Goal: Find specific page/section: Find specific page/section

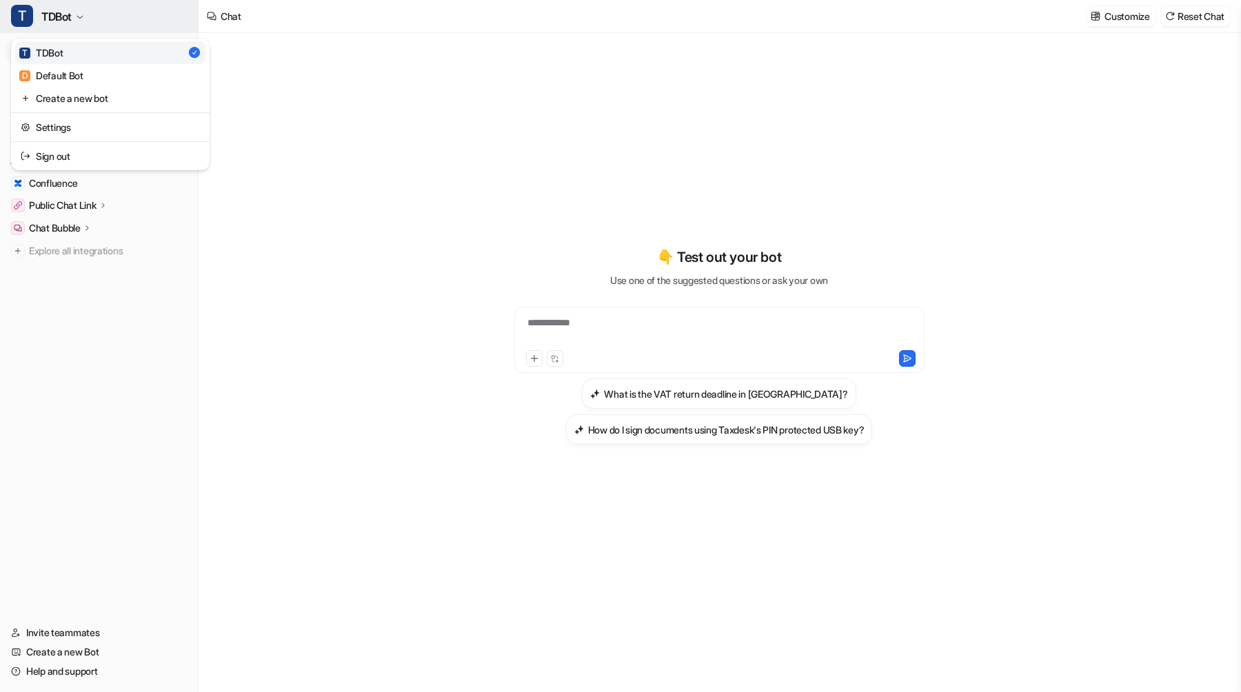
click at [75, 14] on button "T TDBot" at bounding box center [99, 16] width 198 height 33
click at [56, 176] on link "Confluence" at bounding box center [99, 183] width 187 height 19
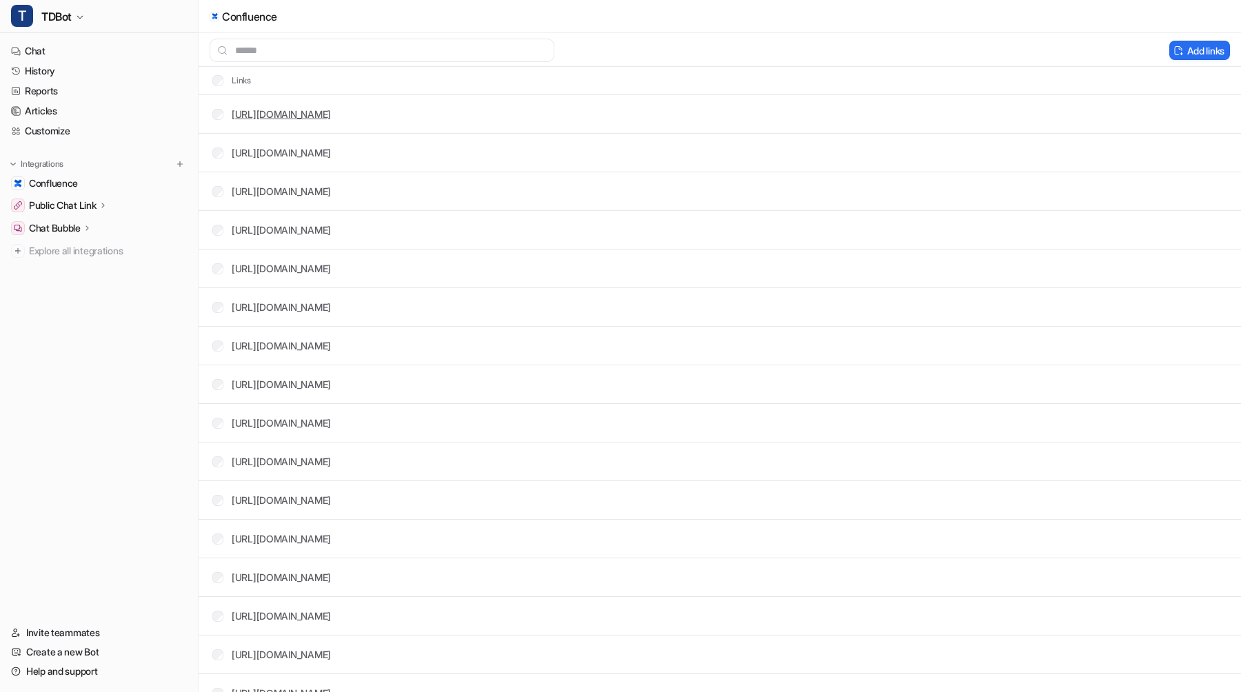
drag, startPoint x: 229, startPoint y: 116, endPoint x: 358, endPoint y: 119, distance: 129.0
click at [331, 119] on div "[URL][DOMAIN_NAME]" at bounding box center [271, 114] width 119 height 14
